Goal: Information Seeking & Learning: Learn about a topic

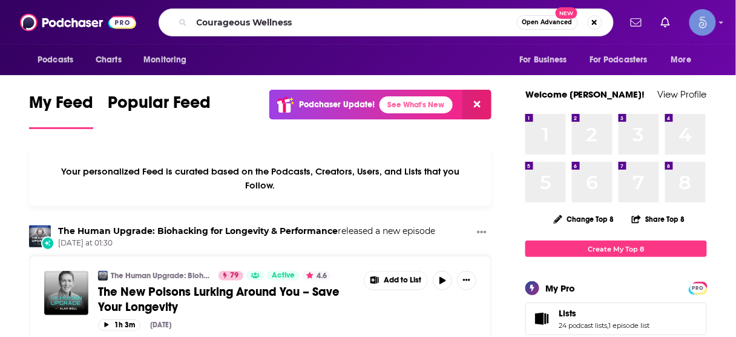
type input "Courageous Wellness"
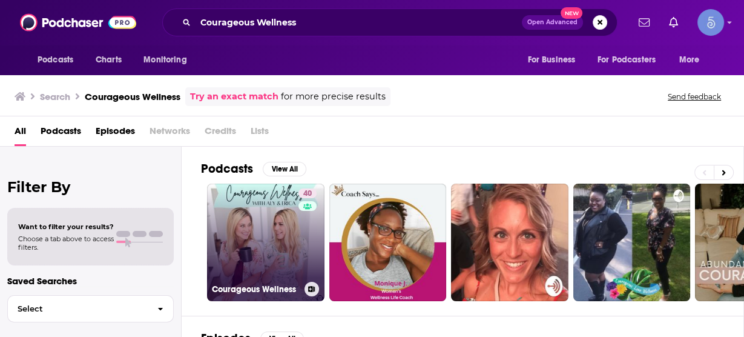
click at [284, 212] on link "40 Courageous Wellness" at bounding box center [265, 241] width 117 height 117
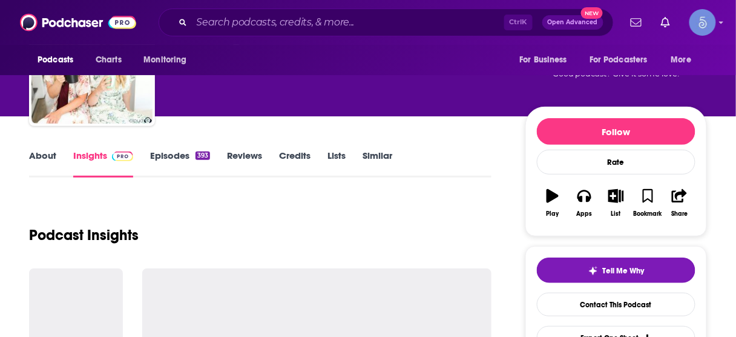
scroll to position [145, 0]
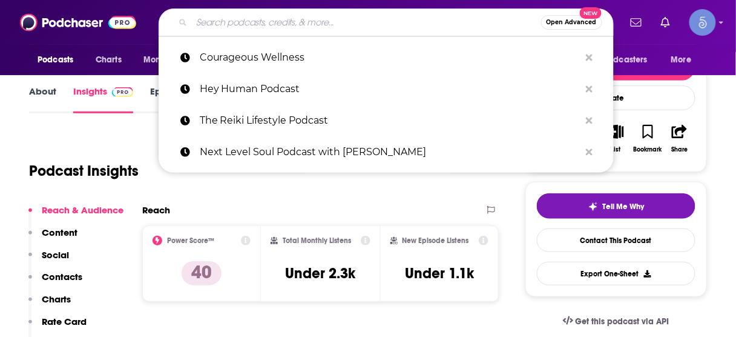
click at [429, 22] on input "Search podcasts, credits, & more..." at bounding box center [366, 22] width 349 height 19
paste input "Fertility Confidence Podcast"
type input "Fertility Confidence Podcast"
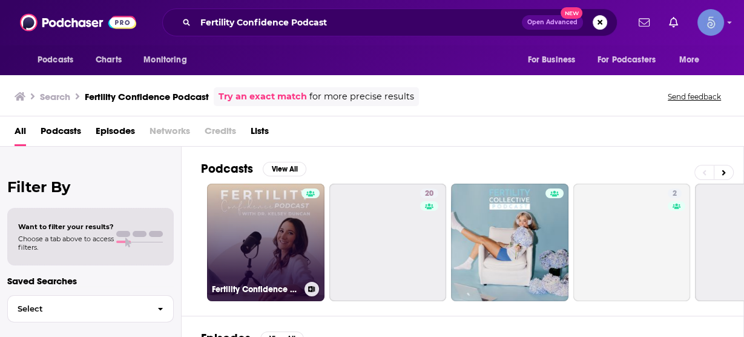
click at [280, 215] on link "Fertility Confidence Podcast" at bounding box center [265, 241] width 117 height 117
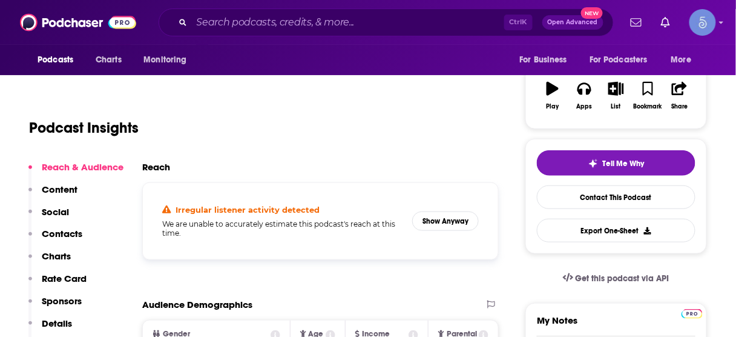
scroll to position [194, 0]
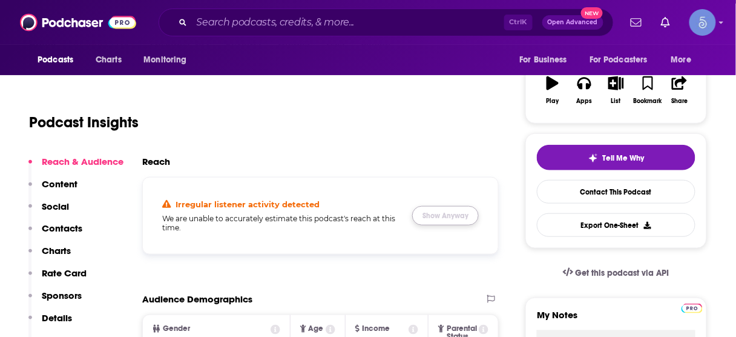
click at [454, 214] on button "Show Anyway" at bounding box center [445, 215] width 67 height 19
